Goal: Obtain resource: Obtain resource

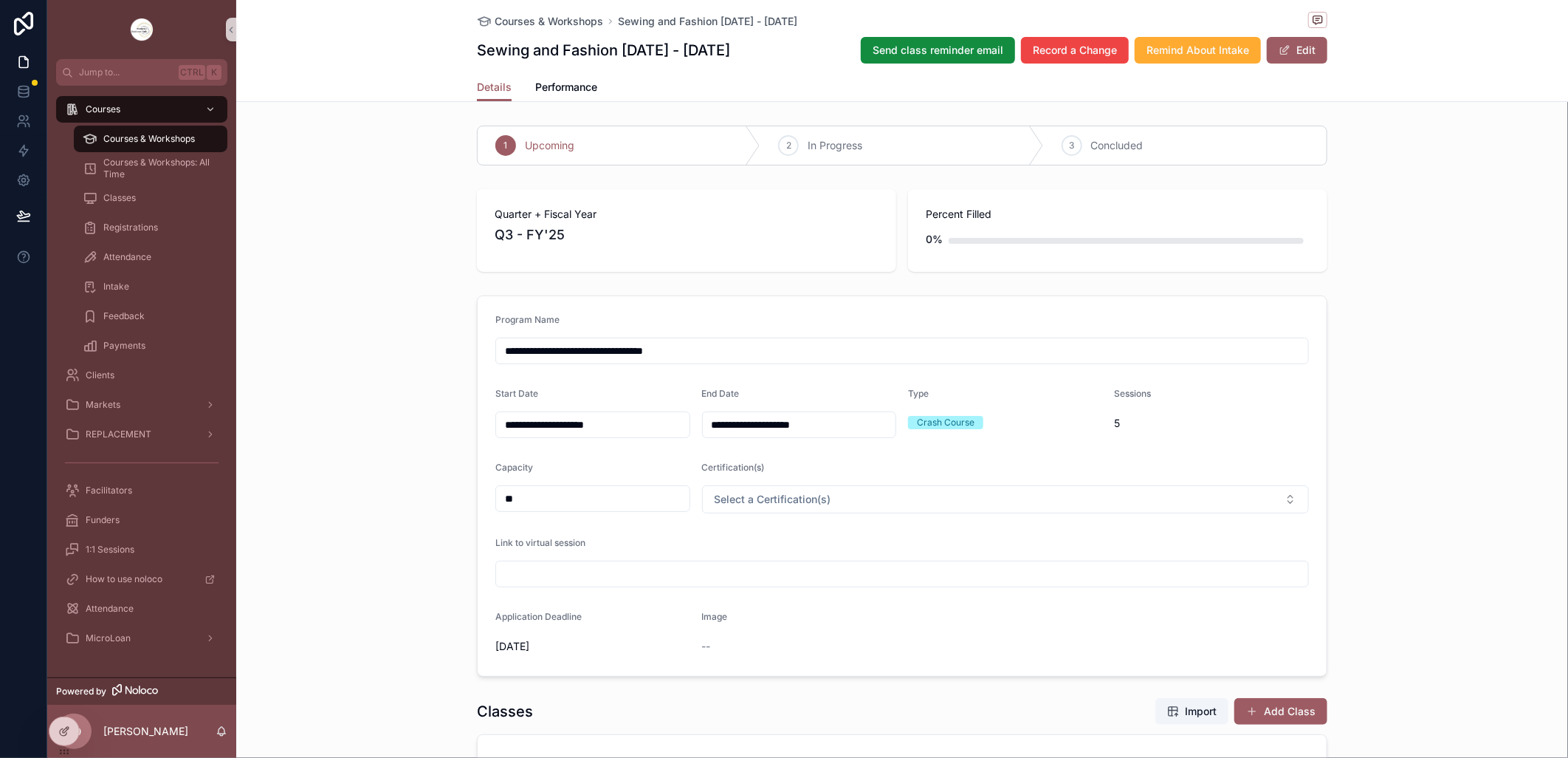
click at [155, 136] on span "Courses & Workshops" at bounding box center [148, 139] width 92 height 12
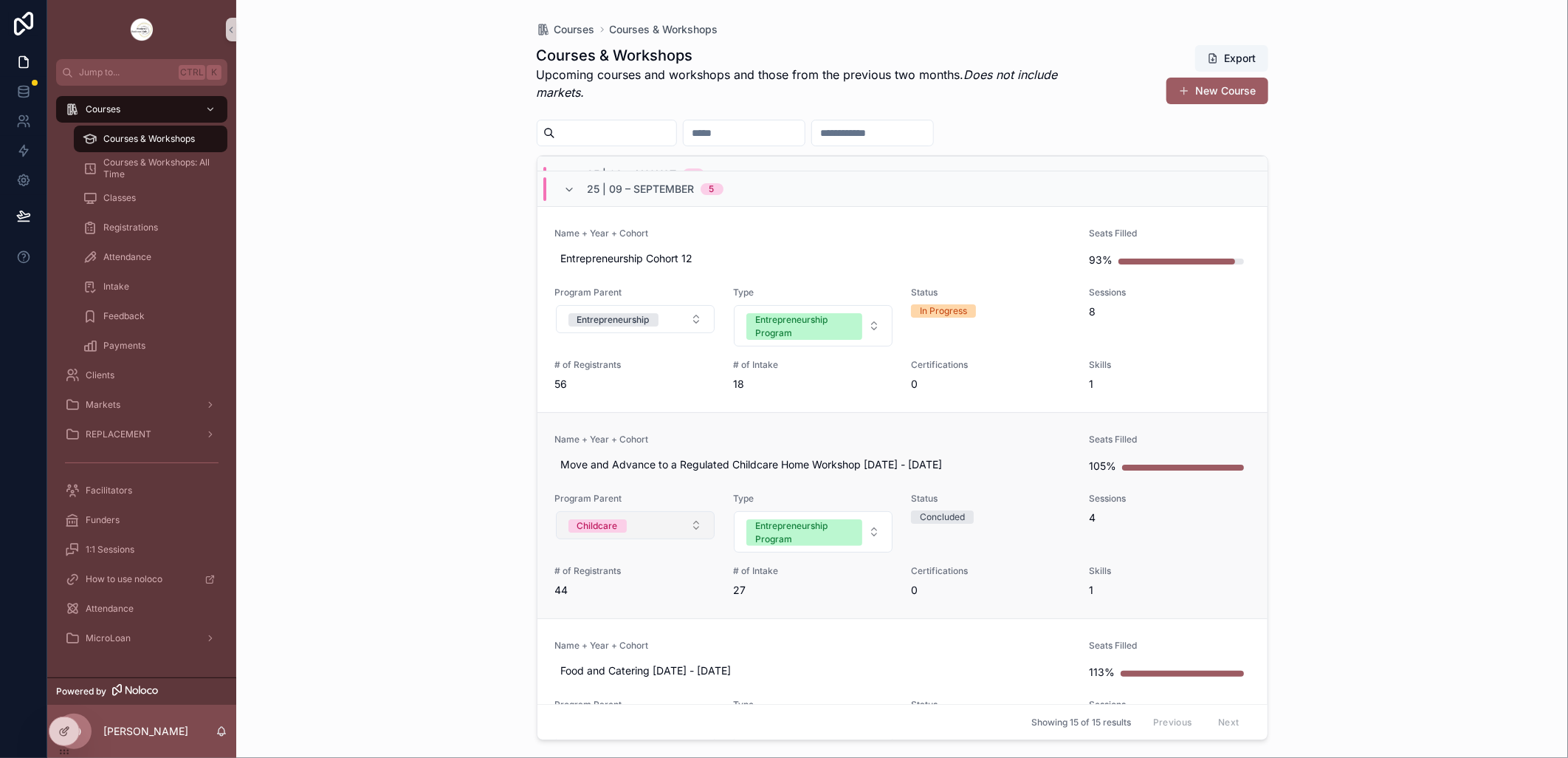
scroll to position [246, 0]
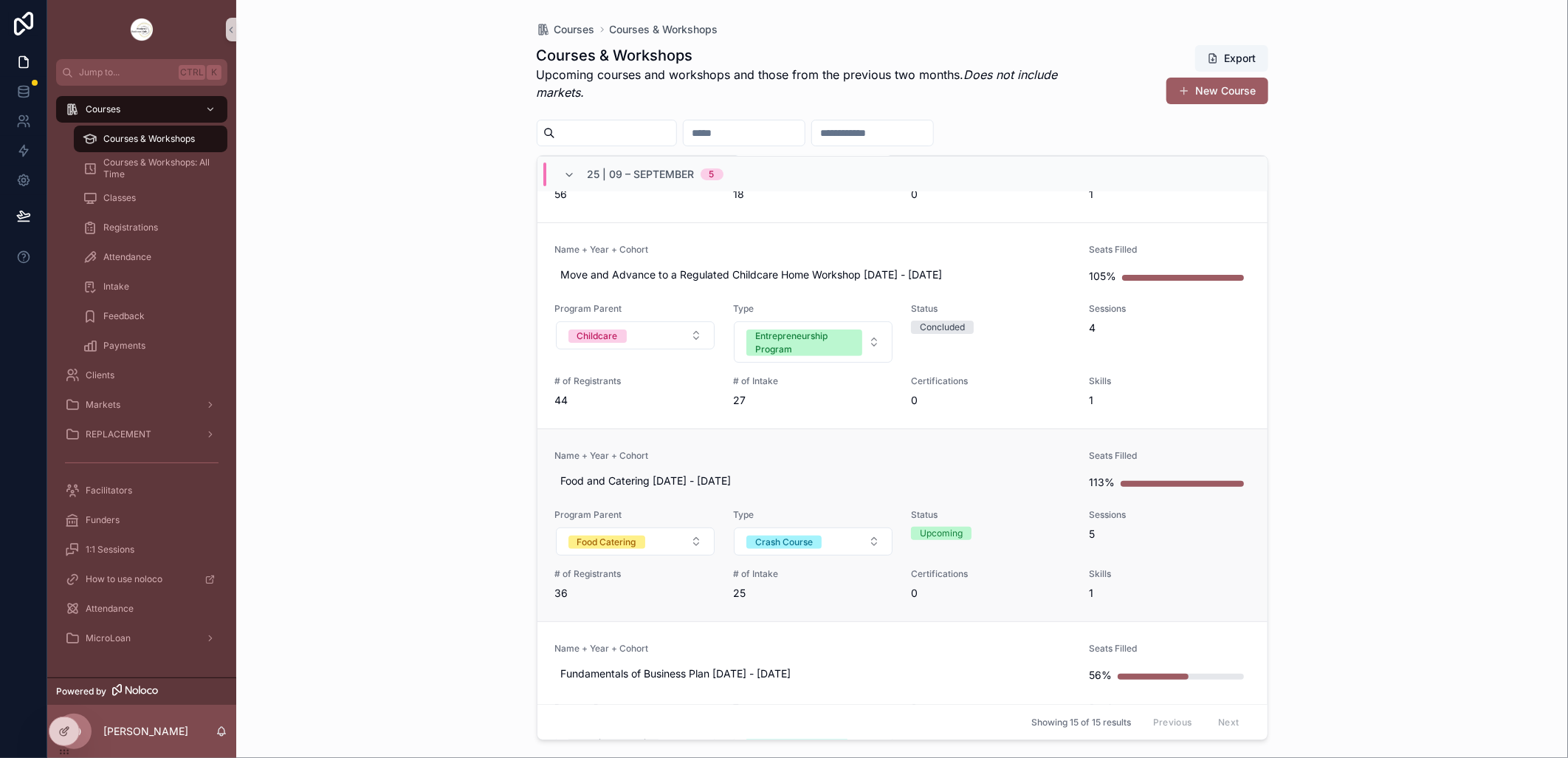
click at [717, 453] on span "Name + Year + Cohort" at bounding box center [813, 456] width 516 height 12
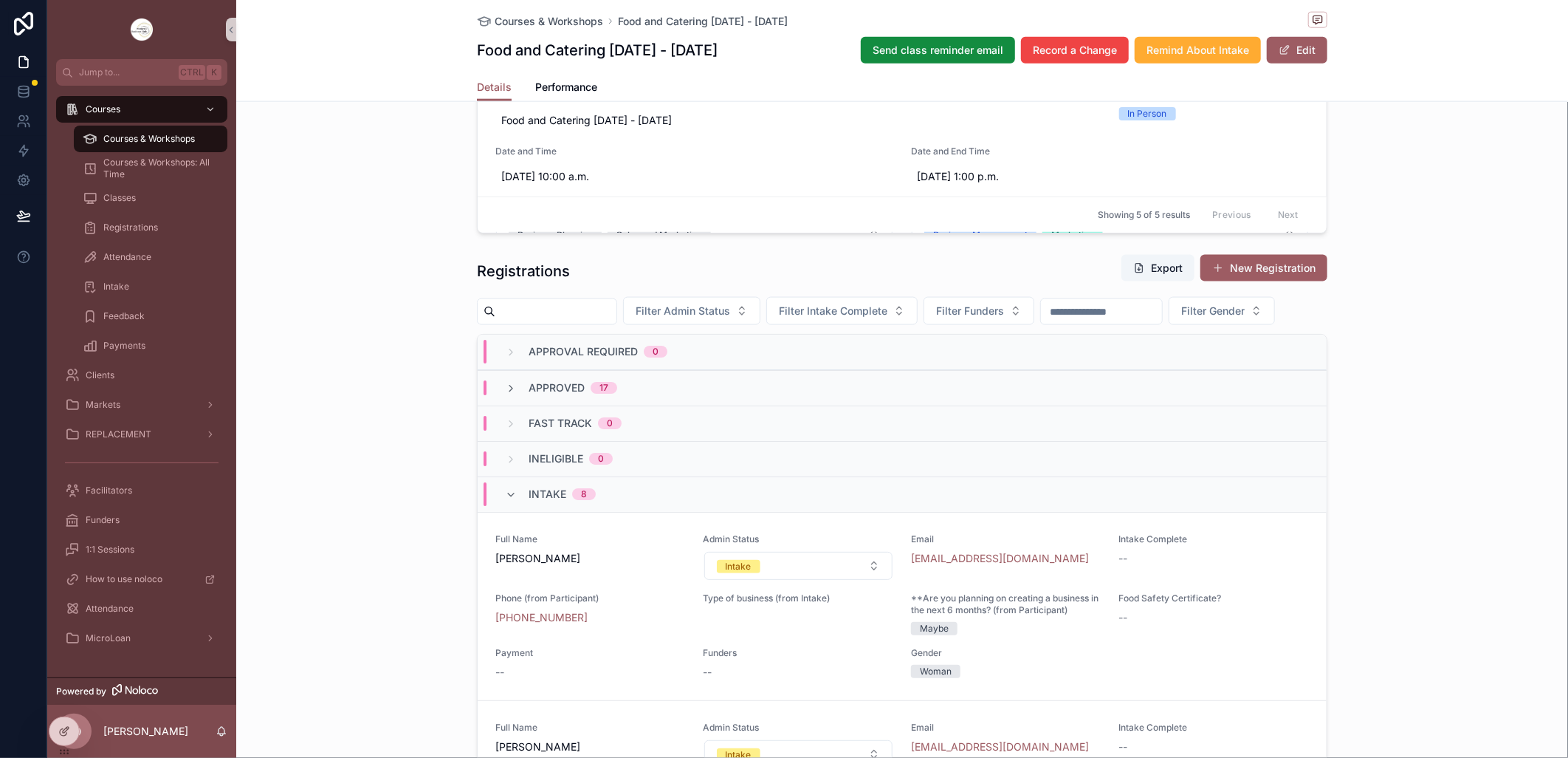
scroll to position [1149, 0]
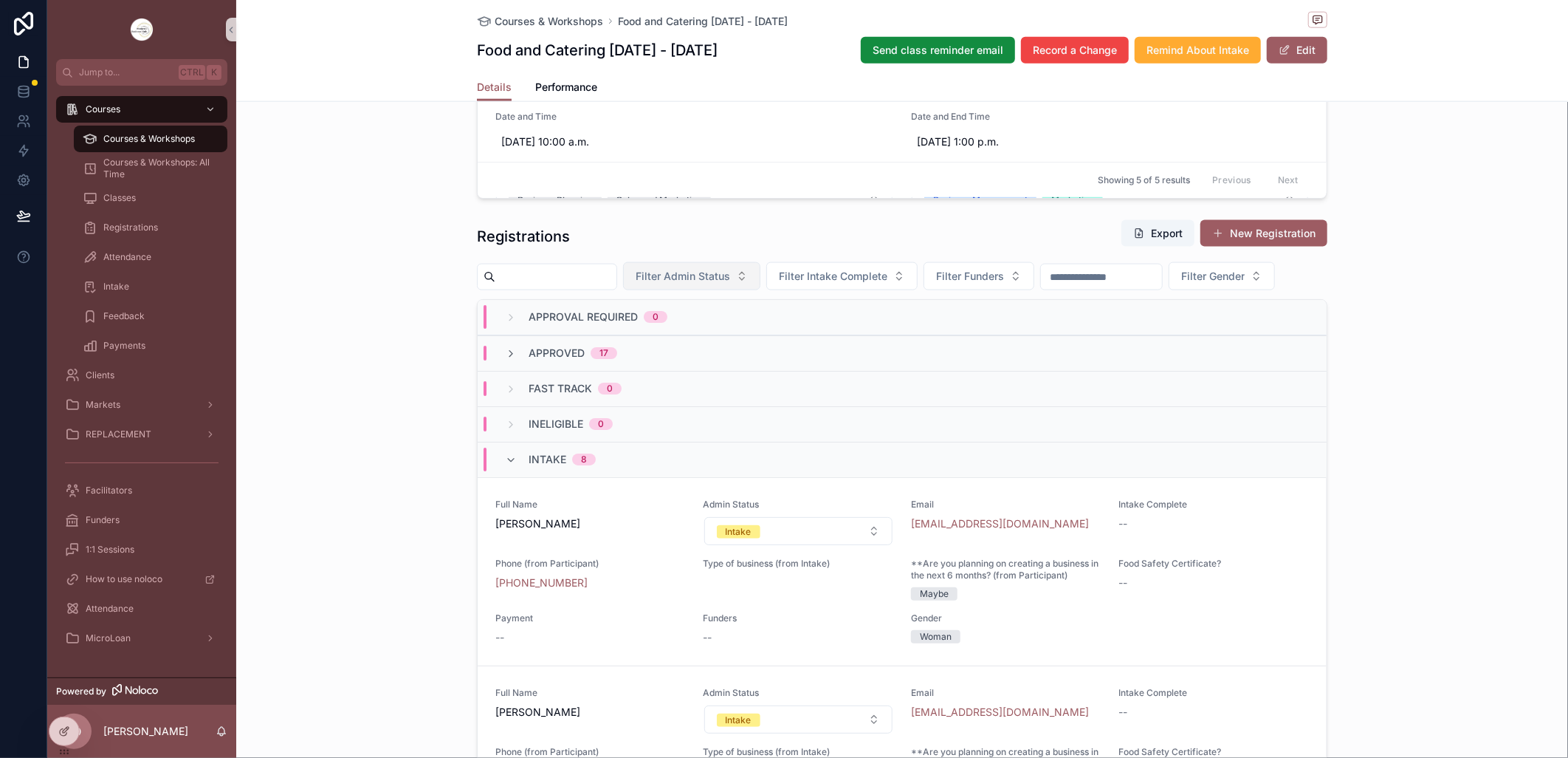
click at [730, 271] on span "Filter Admin Status" at bounding box center [684, 276] width 95 height 15
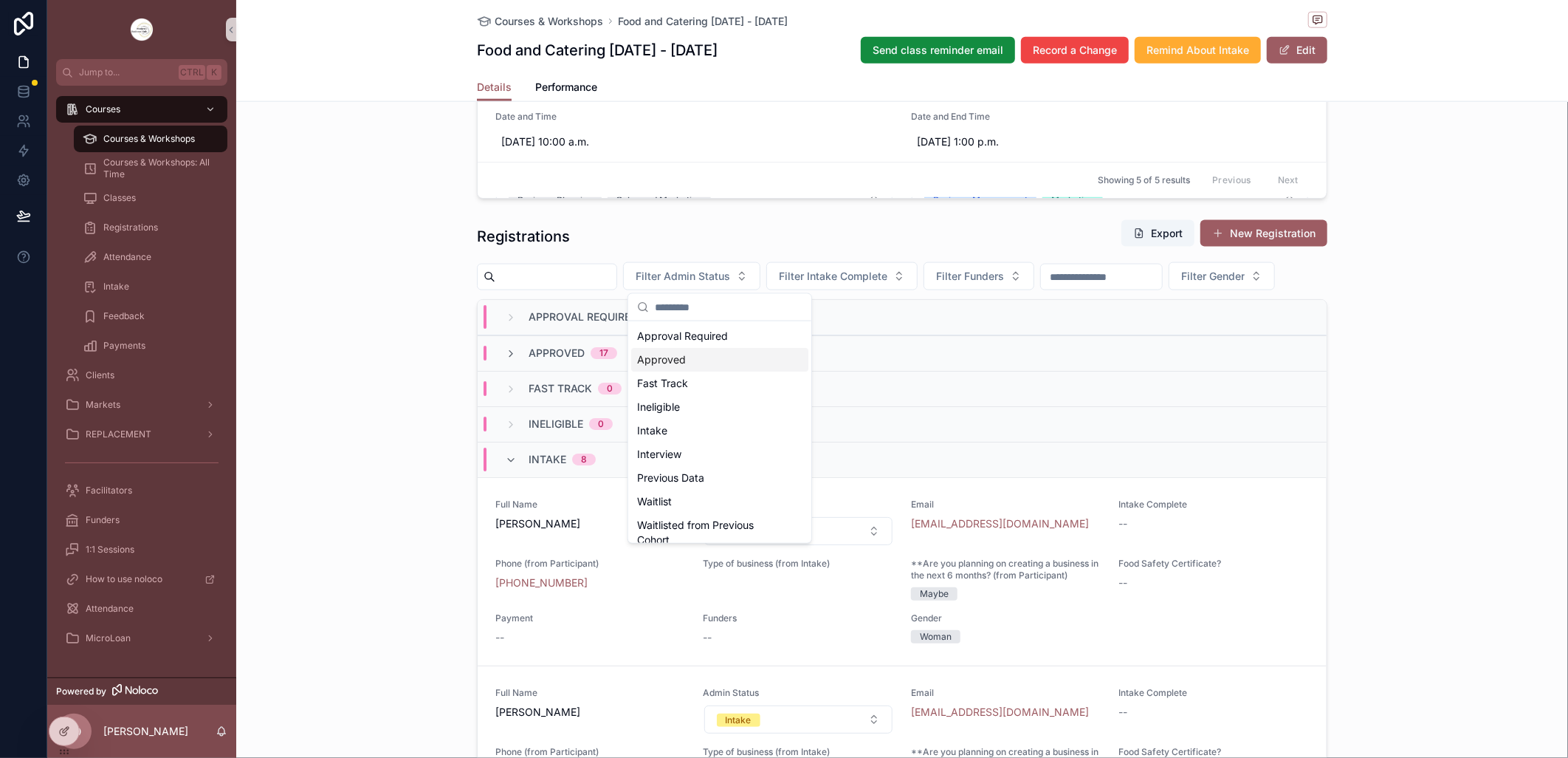
click at [698, 362] on div "Approved" at bounding box center [719, 360] width 177 height 24
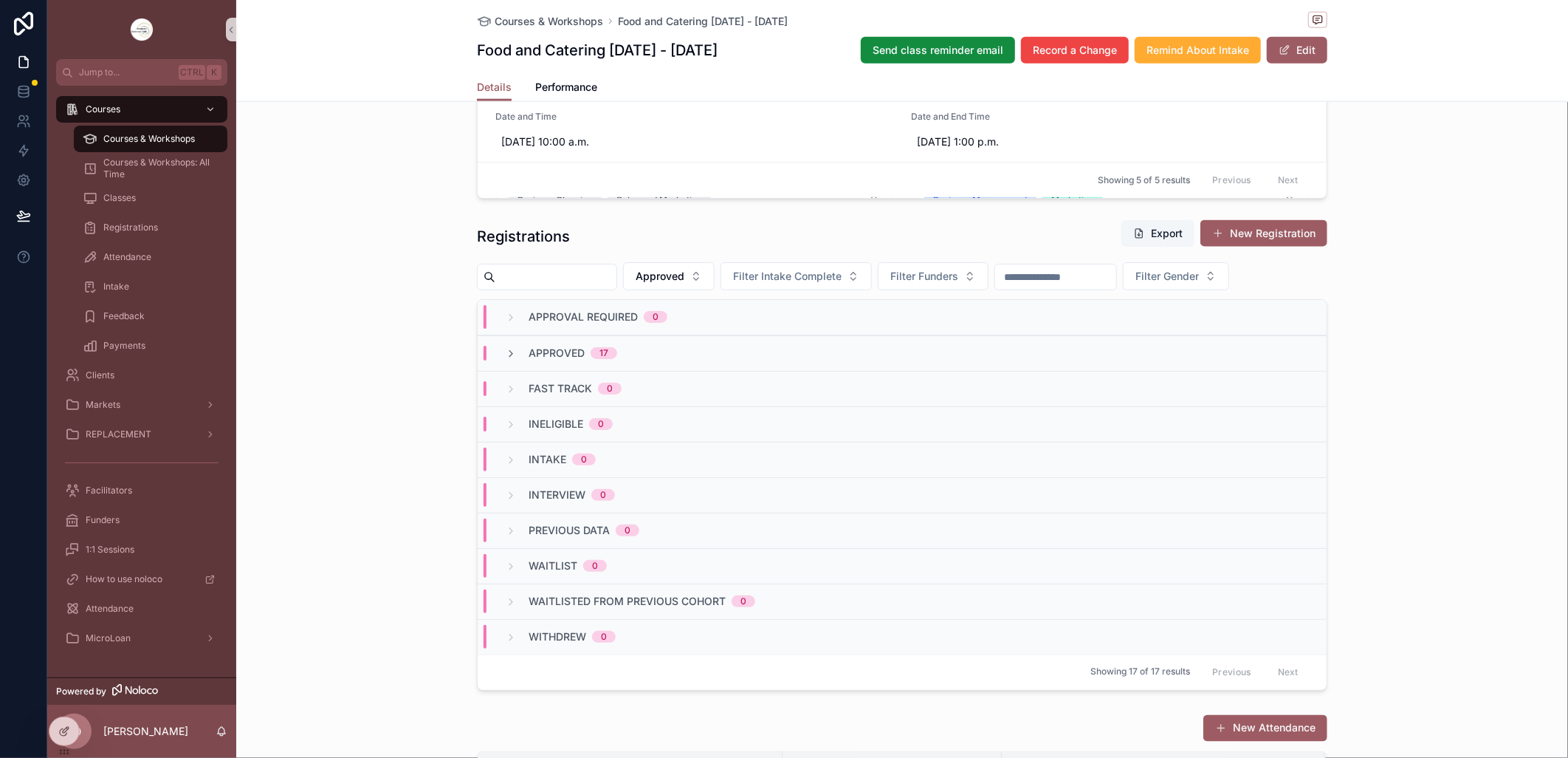
click at [1155, 235] on button "Export" at bounding box center [1158, 233] width 73 height 27
